Goal: Understand process/instructions

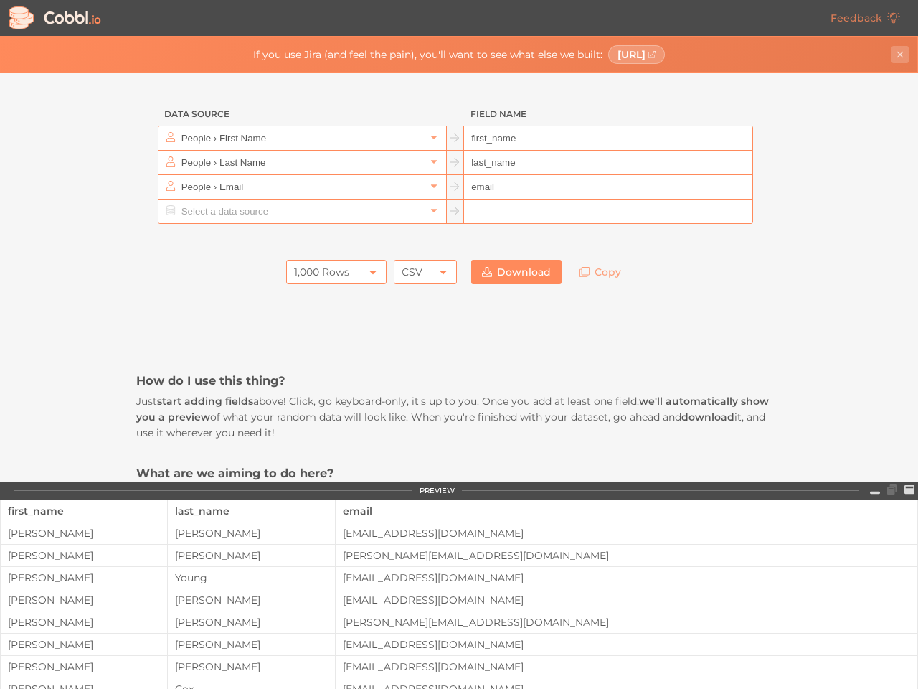
click at [900, 55] on icon "Close banner" at bounding box center [900, 55] width 6 height 6
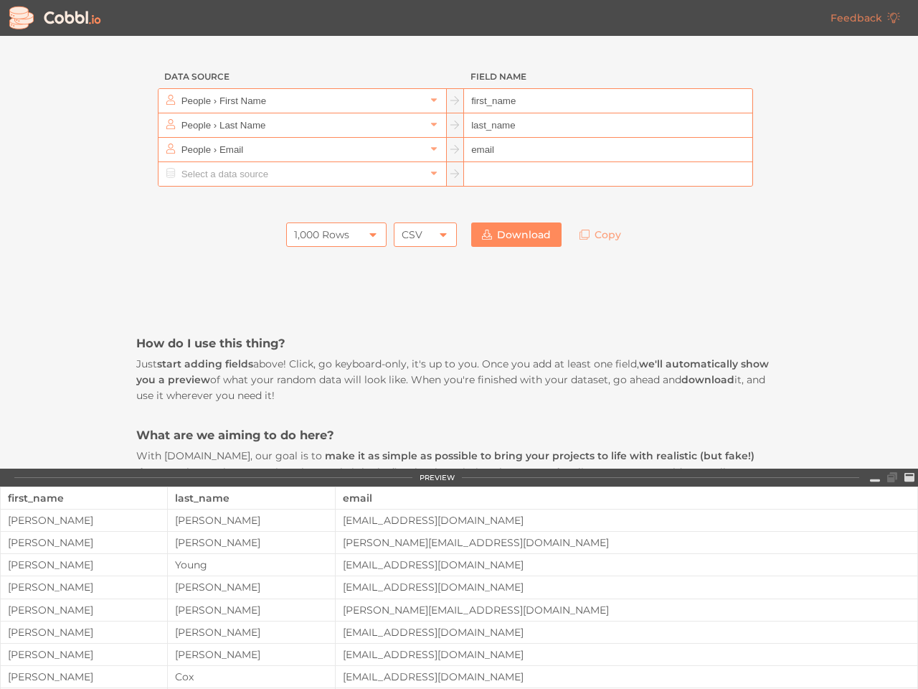
click at [428, 138] on div "People › Email" at bounding box center [303, 150] width 288 height 24
click at [767, 138] on div at bounding box center [767, 149] width 29 height 25
type input "People › Email"
click at [428, 162] on div at bounding box center [303, 174] width 288 height 24
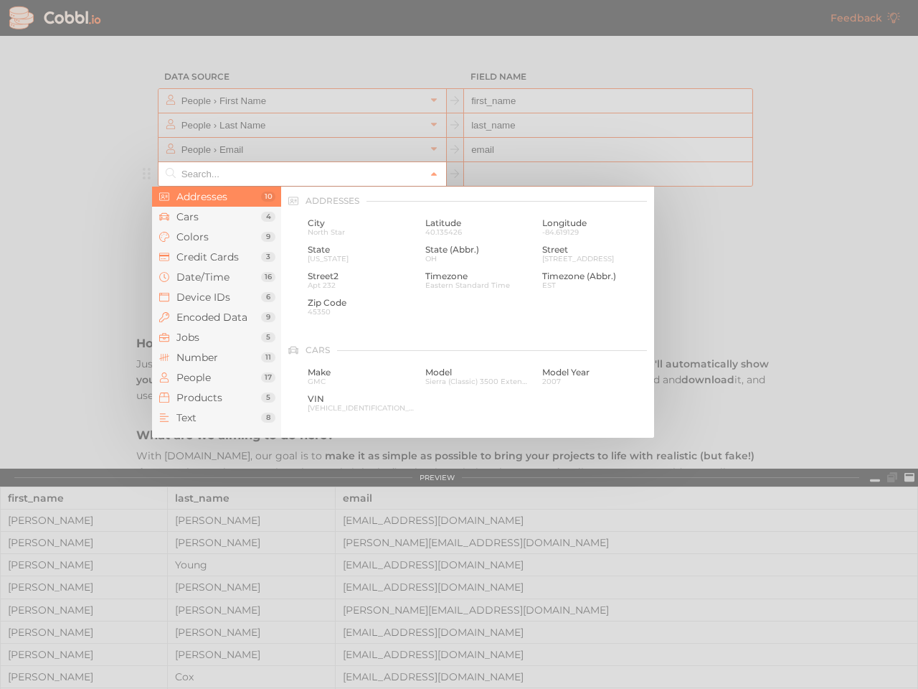
click at [767, 162] on div at bounding box center [459, 344] width 918 height 689
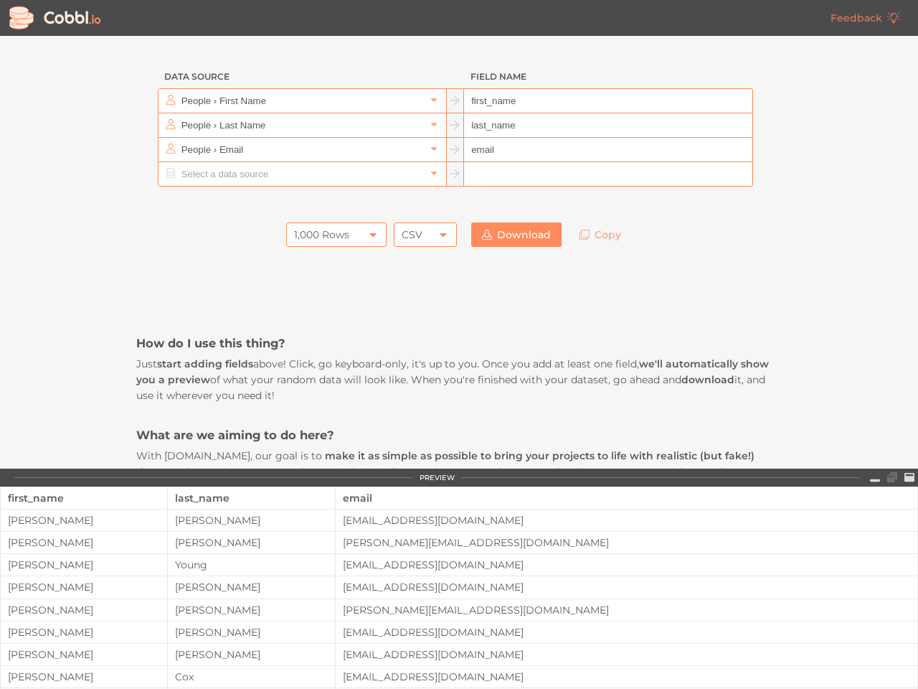
click at [428, 187] on div at bounding box center [459, 201] width 646 height 29
click at [767, 187] on div at bounding box center [459, 201] width 646 height 29
click at [428, 211] on div at bounding box center [459, 201] width 646 height 29
click at [330, 272] on div "How do I use this thing? Just start adding fields above! Click, go keyboard-onl…" at bounding box center [459, 702] width 646 height 897
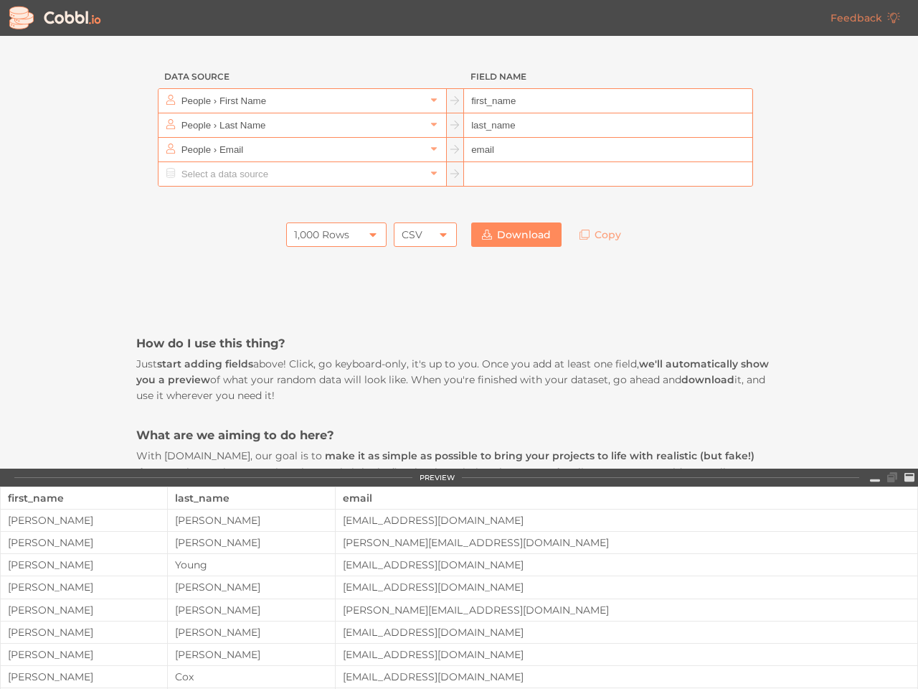
click at [419, 272] on div "How do I use this thing? Just start adding fields above! Click, go keyboard-onl…" at bounding box center [459, 702] width 646 height 897
